Goal: Check status: Check status

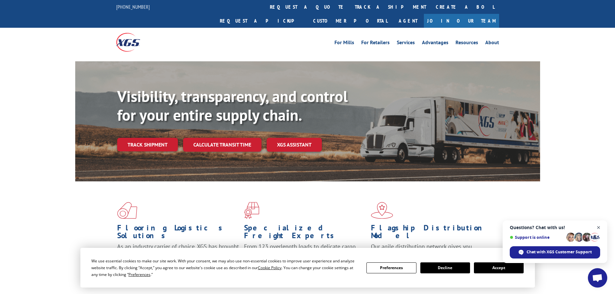
click at [599, 230] on span "Close chat" at bounding box center [599, 228] width 8 height 8
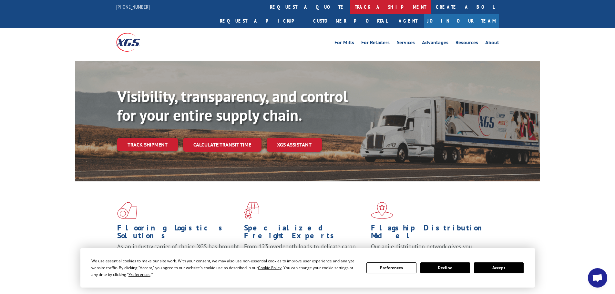
click at [350, 9] on link "track a shipment" at bounding box center [390, 7] width 81 height 14
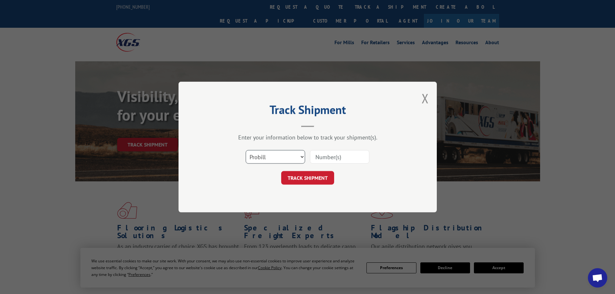
click at [295, 160] on select "Select category... Probill BOL PO" at bounding box center [275, 157] width 59 height 14
select select "bol"
click at [246, 150] on select "Select category... Probill BOL PO" at bounding box center [275, 157] width 59 height 14
click at [331, 159] on input at bounding box center [339, 157] width 59 height 14
paste input "7037081"
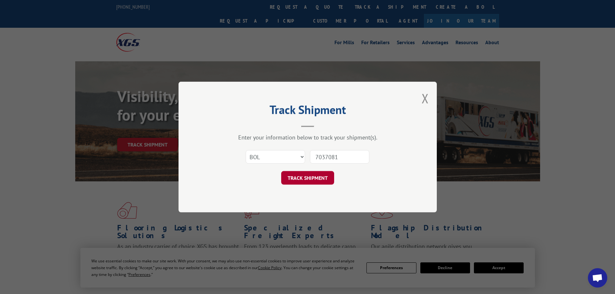
type input "7037081"
click at [318, 178] on button "TRACK SHIPMENT" at bounding box center [307, 178] width 53 height 14
